Goal: Ask a question

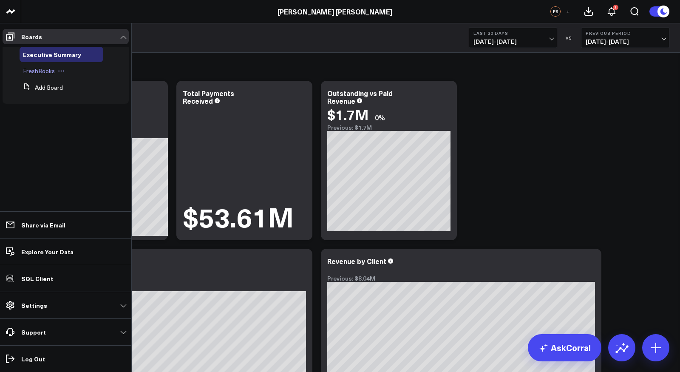
click at [37, 68] on span "FreshBooks" at bounding box center [39, 71] width 32 height 8
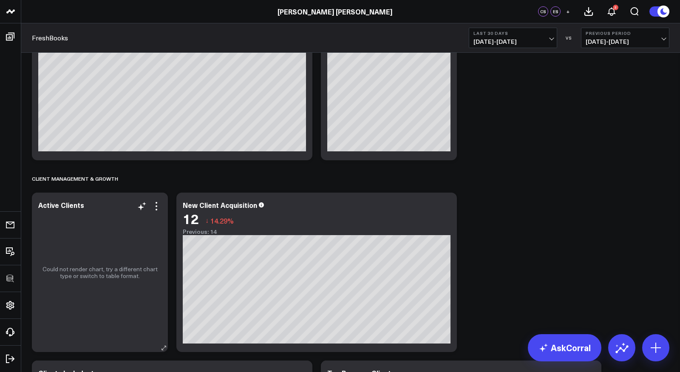
scroll to position [355, 0]
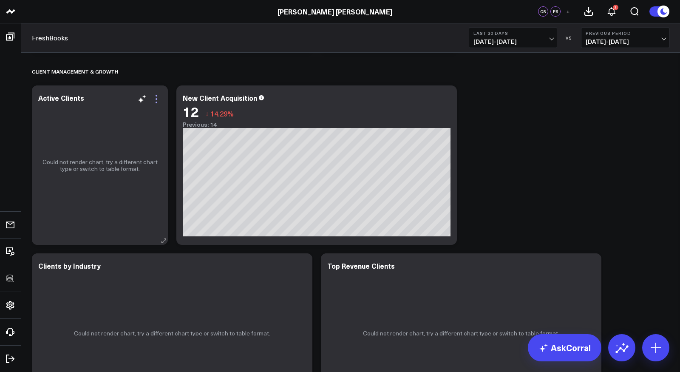
click at [156, 99] on icon at bounding box center [156, 99] width 10 height 10
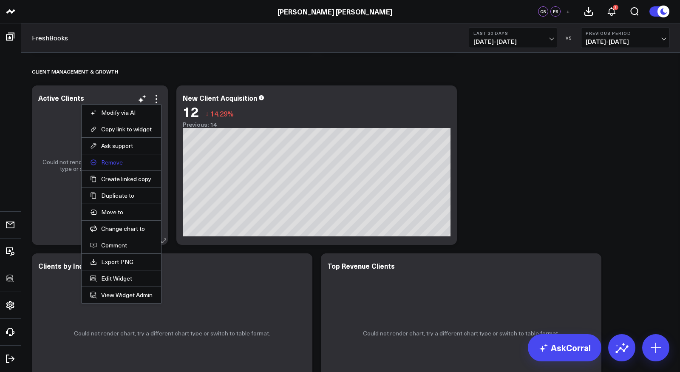
click at [120, 162] on button "Remove" at bounding box center [121, 163] width 62 height 8
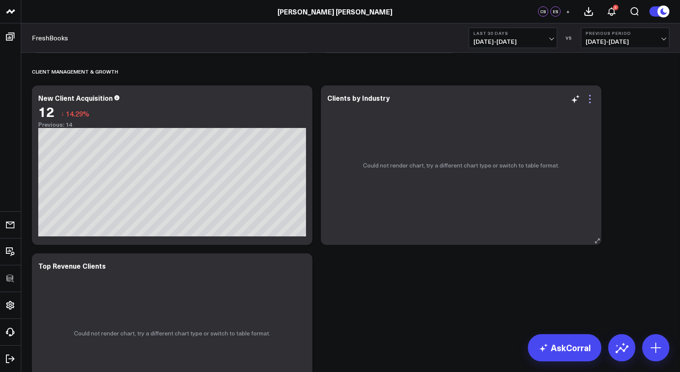
click at [591, 97] on icon at bounding box center [590, 99] width 10 height 10
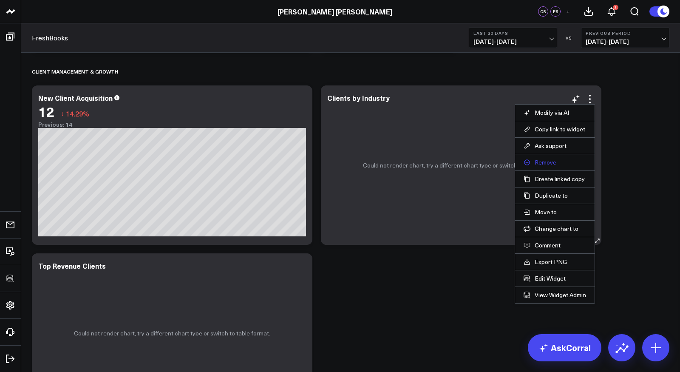
click at [541, 160] on button "Remove" at bounding box center [555, 163] width 62 height 8
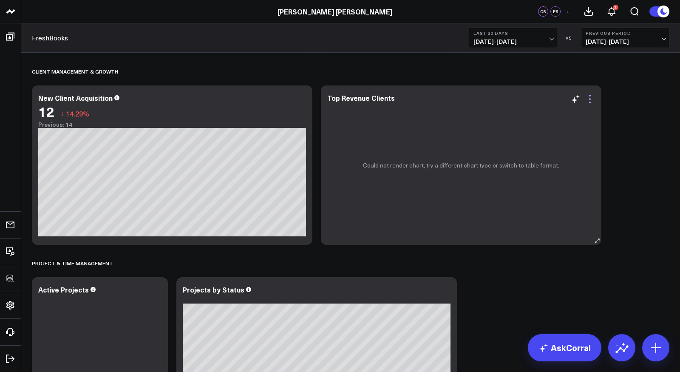
click at [592, 98] on icon at bounding box center [590, 99] width 10 height 10
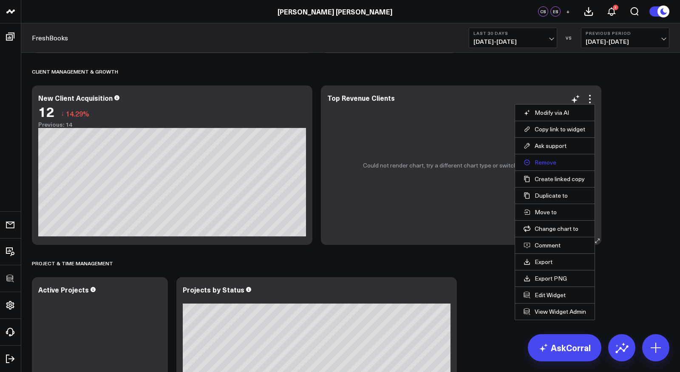
click at [545, 162] on button "Remove" at bounding box center [555, 163] width 62 height 8
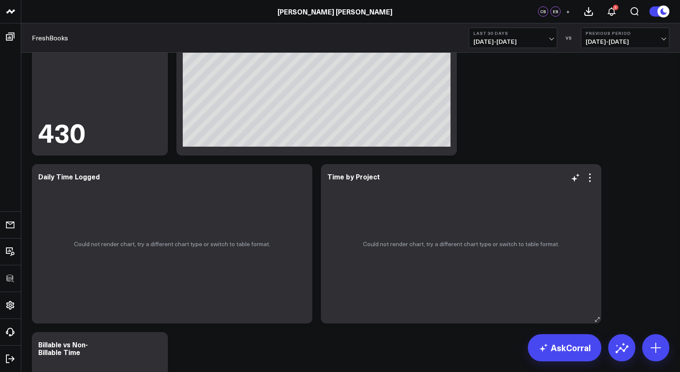
scroll to position [698, 0]
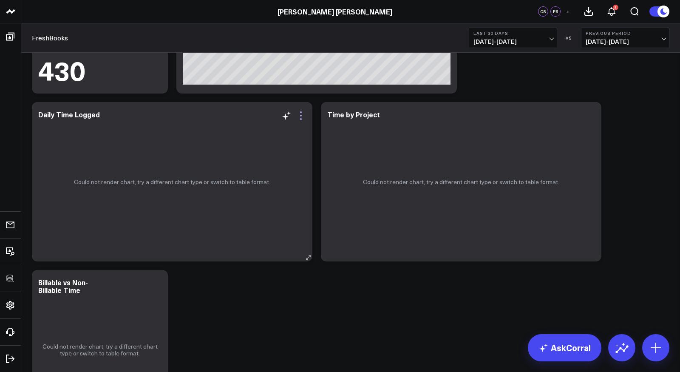
click at [301, 116] on icon at bounding box center [301, 116] width 10 height 10
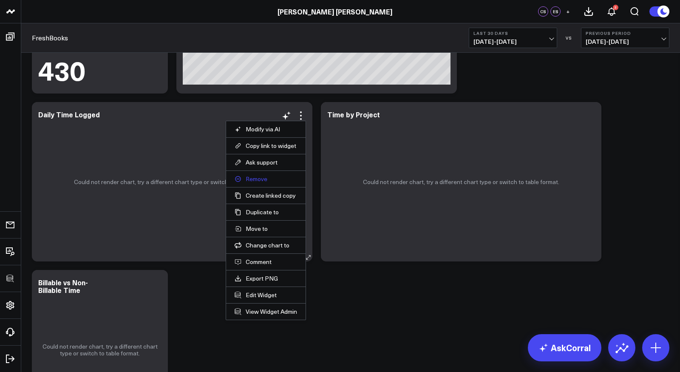
click at [260, 180] on button "Remove" at bounding box center [266, 179] width 62 height 8
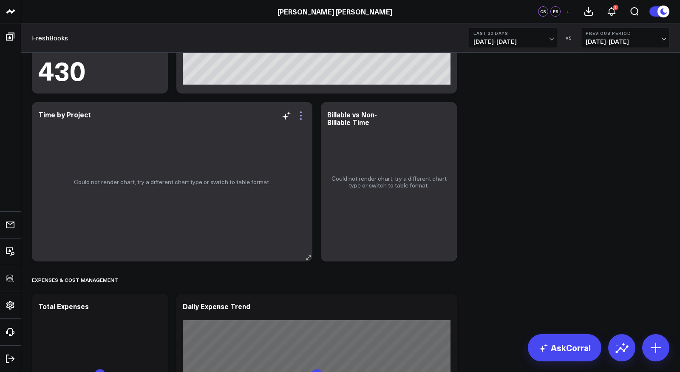
click at [302, 116] on icon at bounding box center [301, 116] width 10 height 10
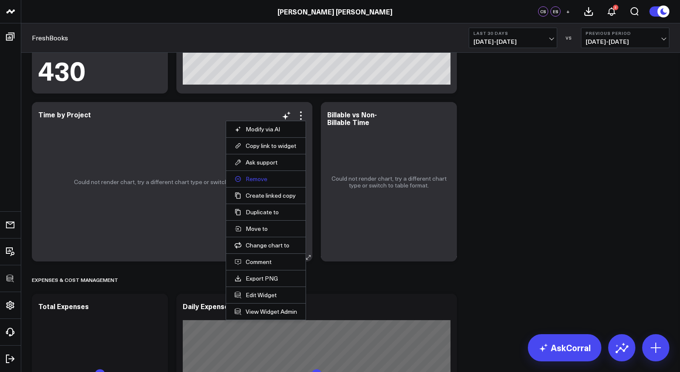
click at [256, 179] on button "Remove" at bounding box center [266, 179] width 62 height 8
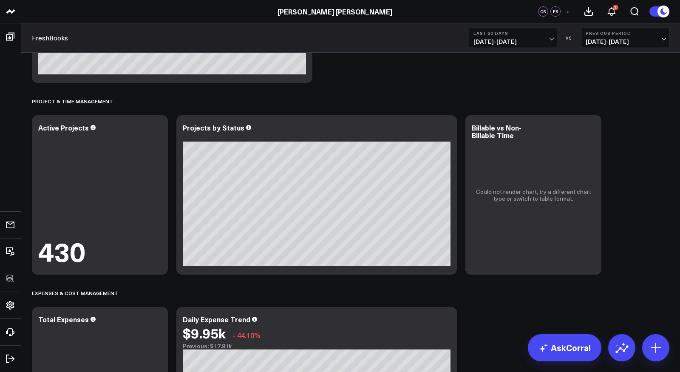
scroll to position [495, 0]
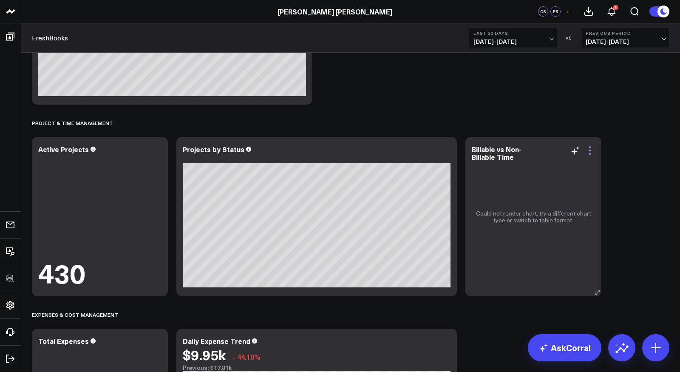
click at [590, 151] on icon at bounding box center [590, 150] width 10 height 10
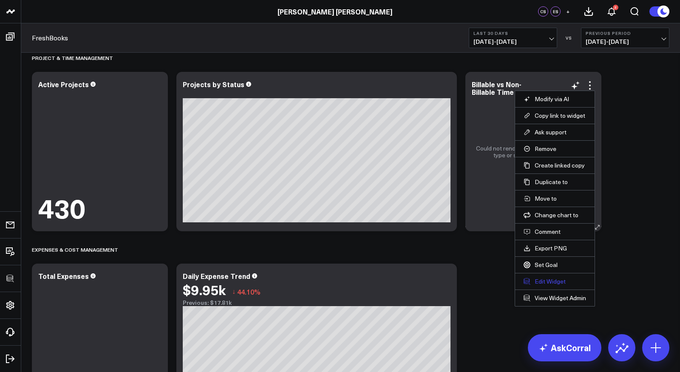
scroll to position [571, 0]
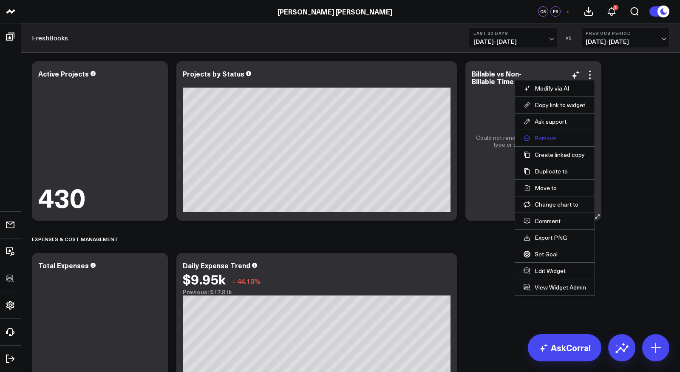
click at [545, 138] on button "Remove" at bounding box center [555, 138] width 62 height 8
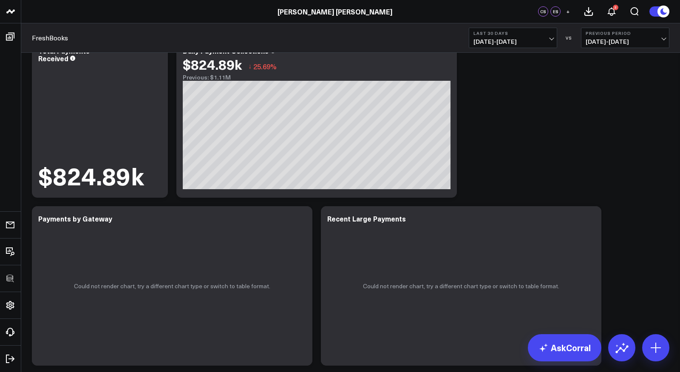
scroll to position [1179, 0]
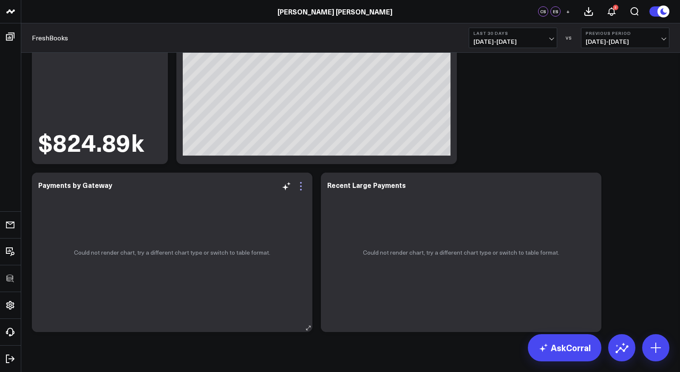
click at [301, 183] on icon at bounding box center [301, 183] width 2 height 2
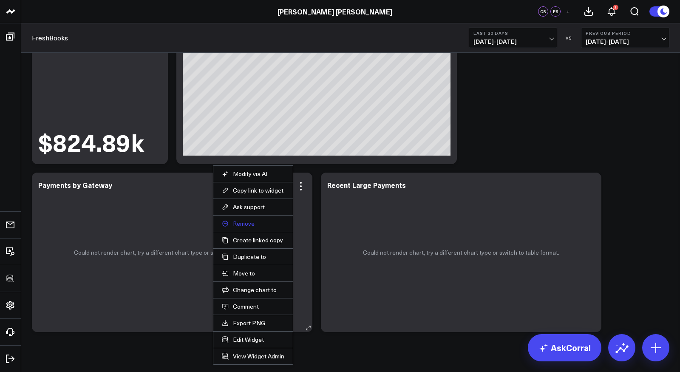
click at [244, 222] on button "Remove" at bounding box center [253, 224] width 62 height 8
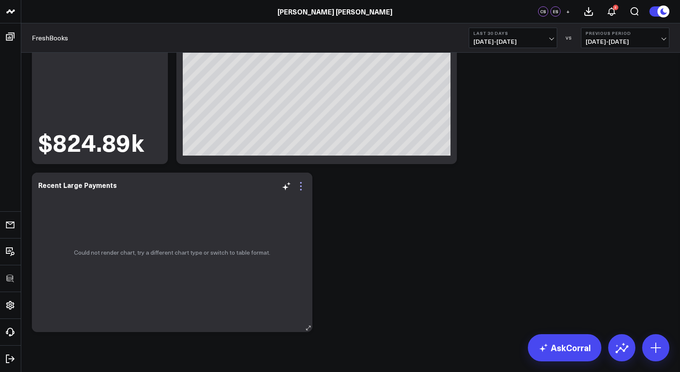
click at [300, 184] on icon at bounding box center [301, 186] width 10 height 10
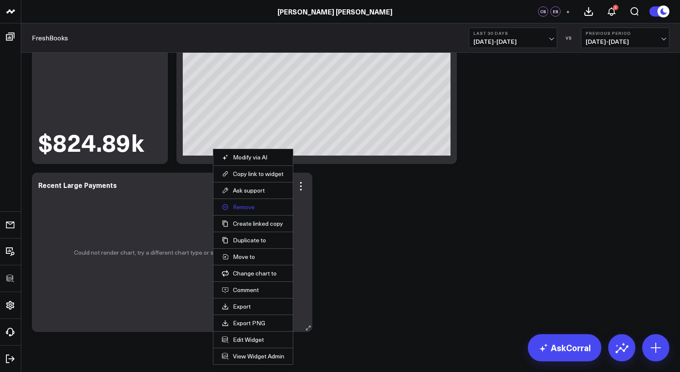
click at [246, 206] on button "Remove" at bounding box center [253, 207] width 62 height 8
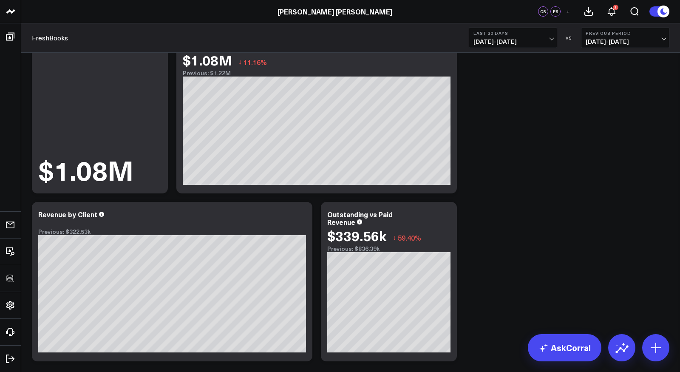
scroll to position [0, 0]
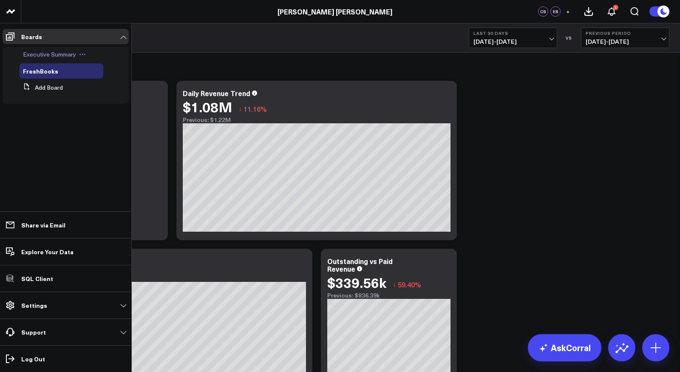
click at [43, 56] on span "Executive Summary" at bounding box center [49, 54] width 53 height 8
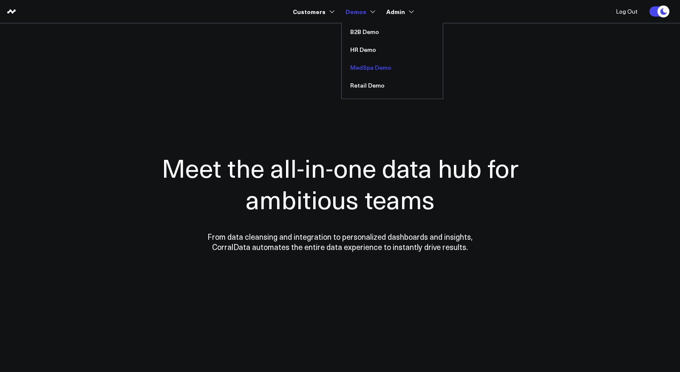
click at [371, 68] on link "MedSpa Demo" at bounding box center [392, 68] width 101 height 18
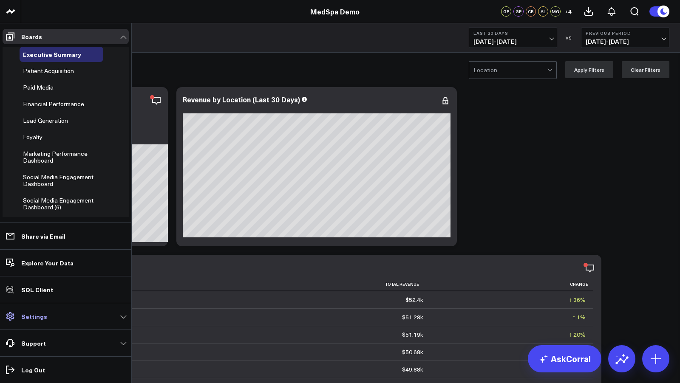
click at [17, 317] on span at bounding box center [10, 316] width 15 height 15
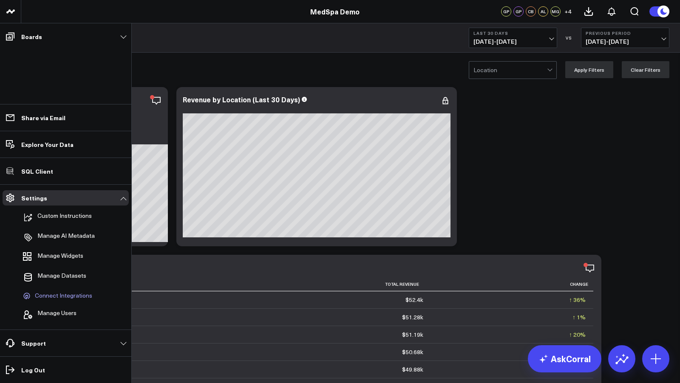
click at [67, 295] on span "Connect Integrations" at bounding box center [63, 296] width 57 height 8
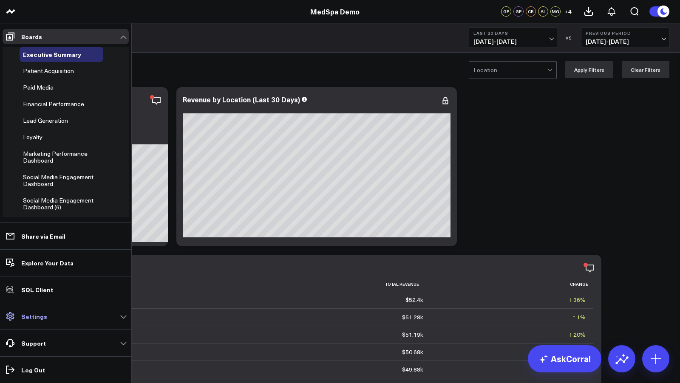
click at [28, 322] on link "Settings" at bounding box center [66, 316] width 126 height 15
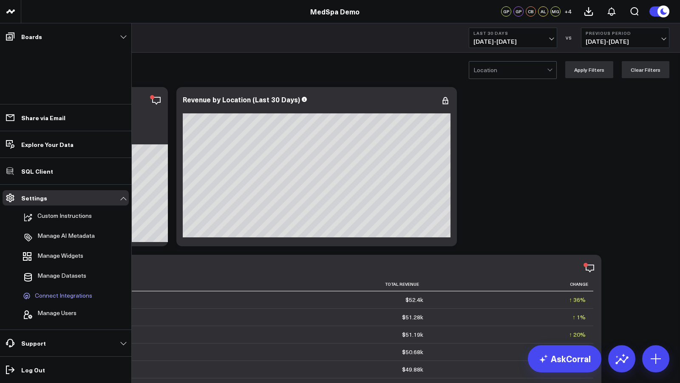
click at [59, 299] on span "Connect Integrations" at bounding box center [63, 296] width 57 height 8
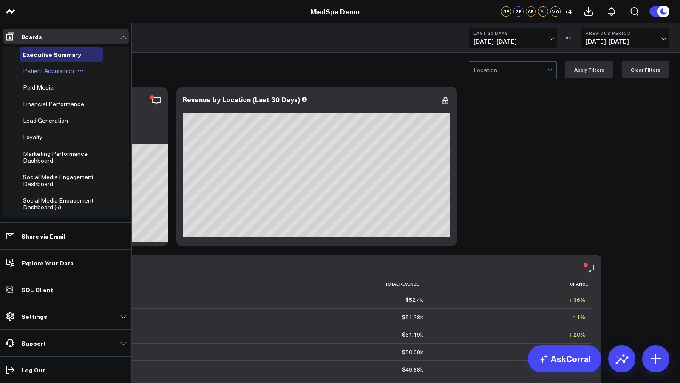
click at [50, 73] on span "Patient Acquisition" at bounding box center [48, 71] width 51 height 8
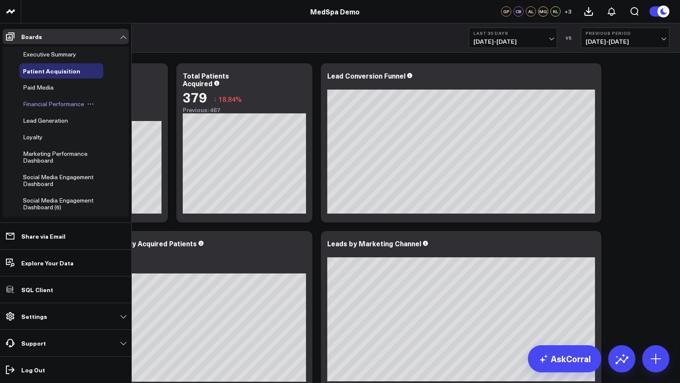
click at [46, 101] on span "Financial Performance" at bounding box center [53, 104] width 61 height 8
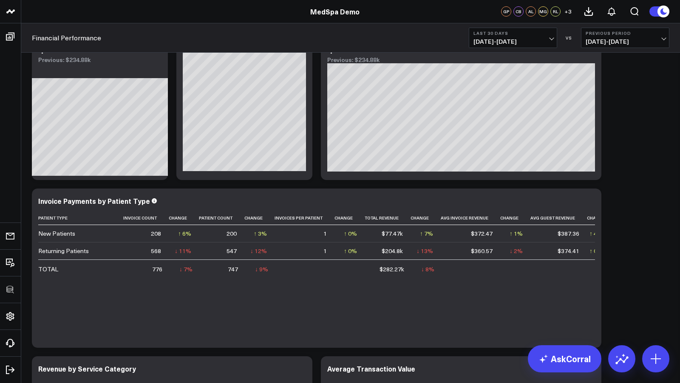
scroll to position [12, 0]
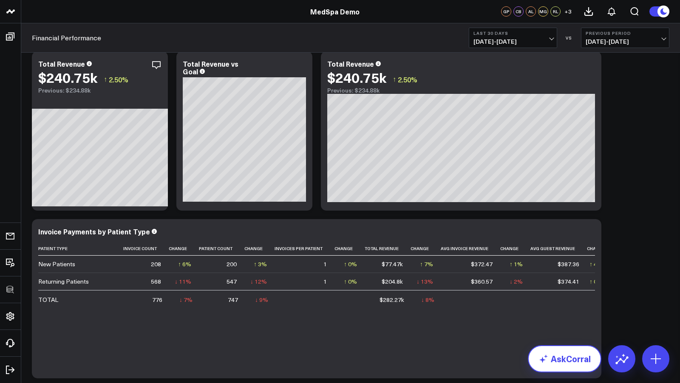
click at [575, 356] on link "AskCorral" at bounding box center [565, 359] width 74 height 27
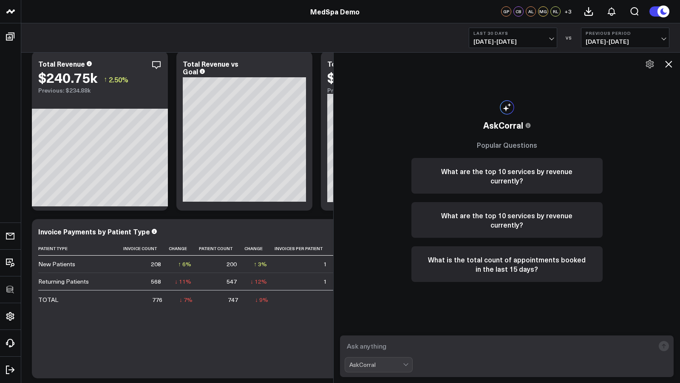
click at [423, 341] on textarea at bounding box center [500, 346] width 310 height 15
type textarea "what are my best performing services?"
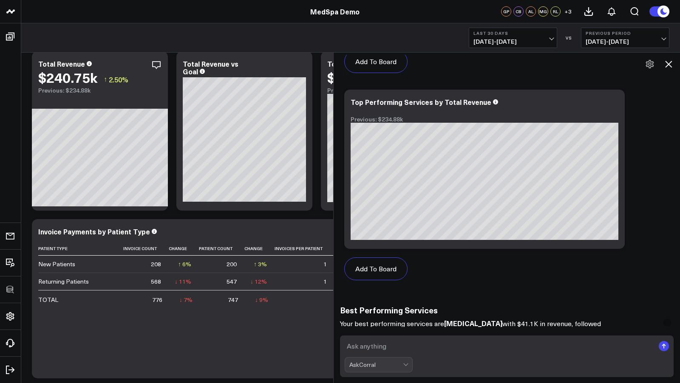
scroll to position [676, 0]
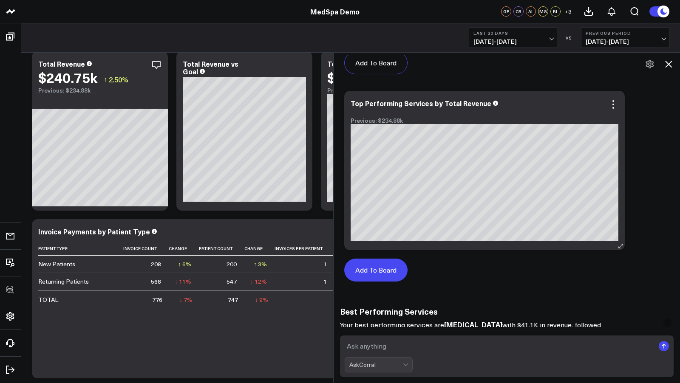
click at [379, 269] on button "Add To Board" at bounding box center [375, 270] width 63 height 23
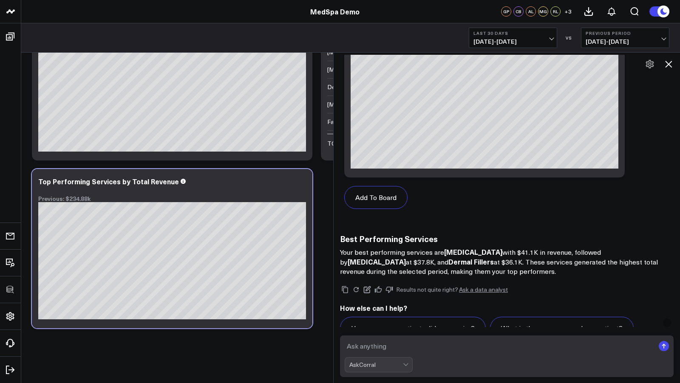
scroll to position [794, 0]
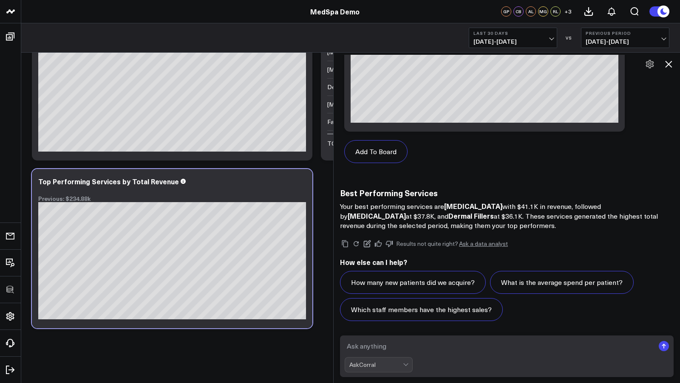
click at [668, 64] on icon at bounding box center [668, 64] width 7 height 7
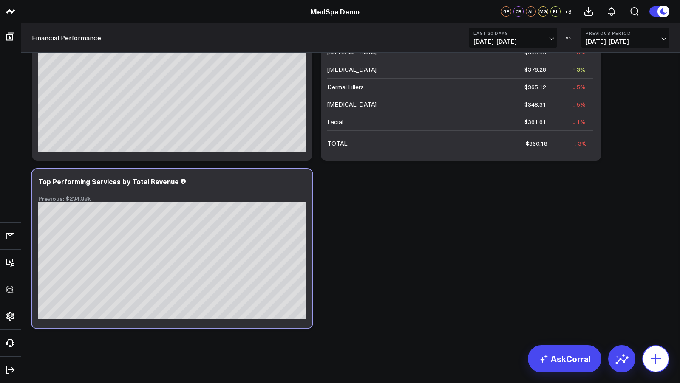
click at [657, 362] on icon at bounding box center [656, 359] width 14 height 14
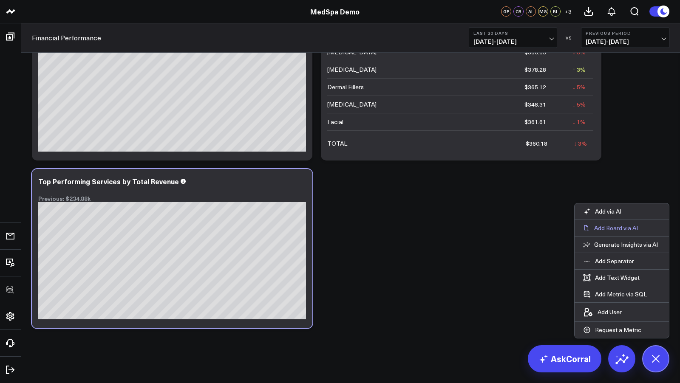
click at [622, 230] on p "Add Board via AI" at bounding box center [616, 228] width 44 height 8
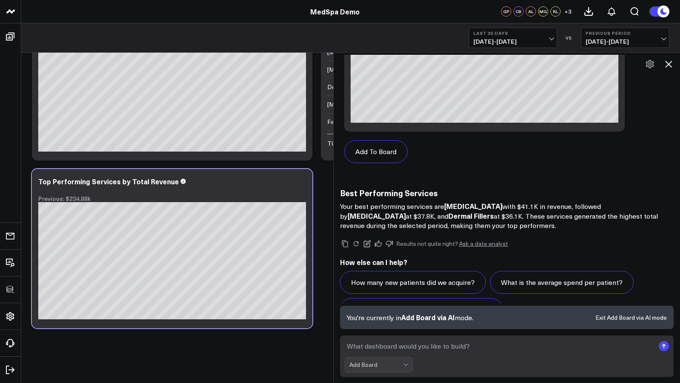
scroll to position [817, 0]
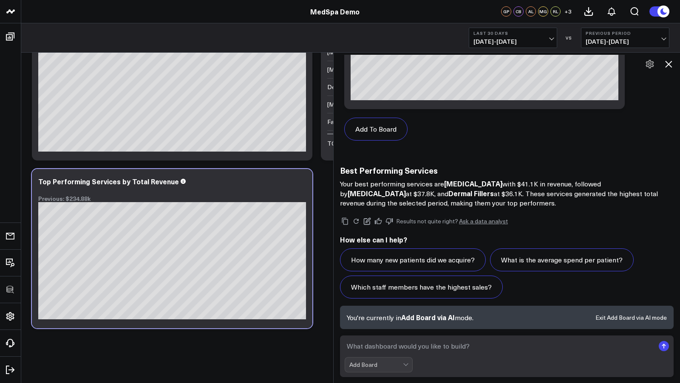
click at [473, 350] on textarea at bounding box center [500, 346] width 310 height 15
type textarea "build me a paid media report"
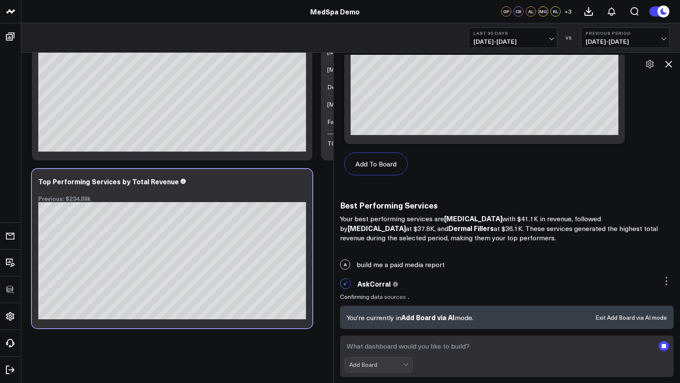
scroll to position [780, 0]
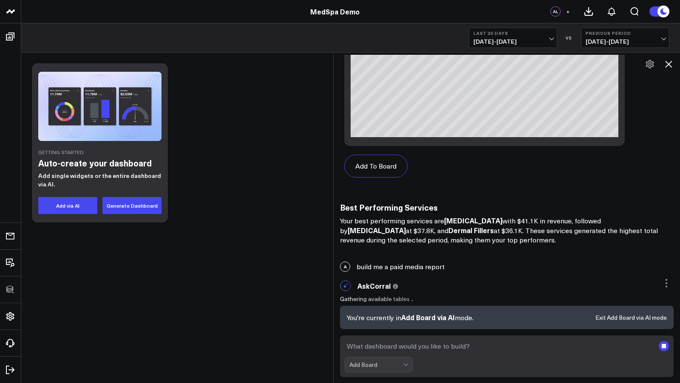
scroll to position [856, 0]
